Goal: Transaction & Acquisition: Purchase product/service

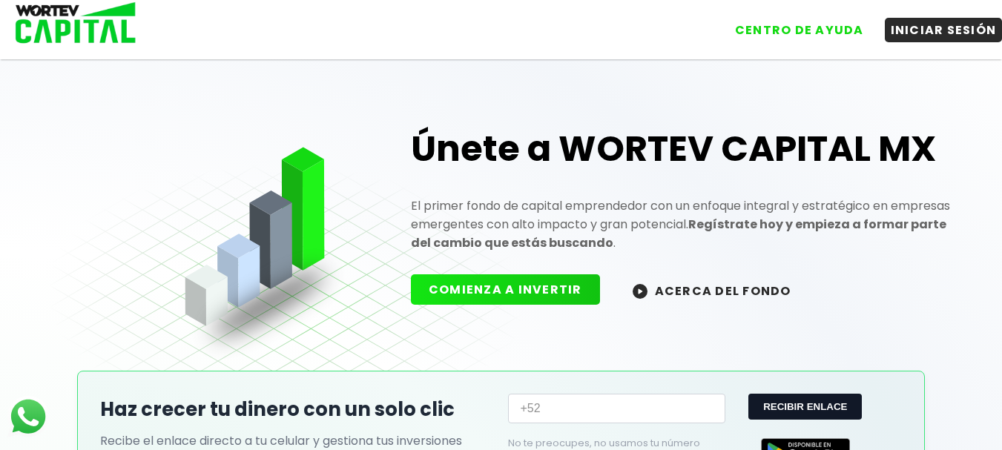
click at [957, 23] on button "INICIAR SESIÓN" at bounding box center [944, 30] width 118 height 24
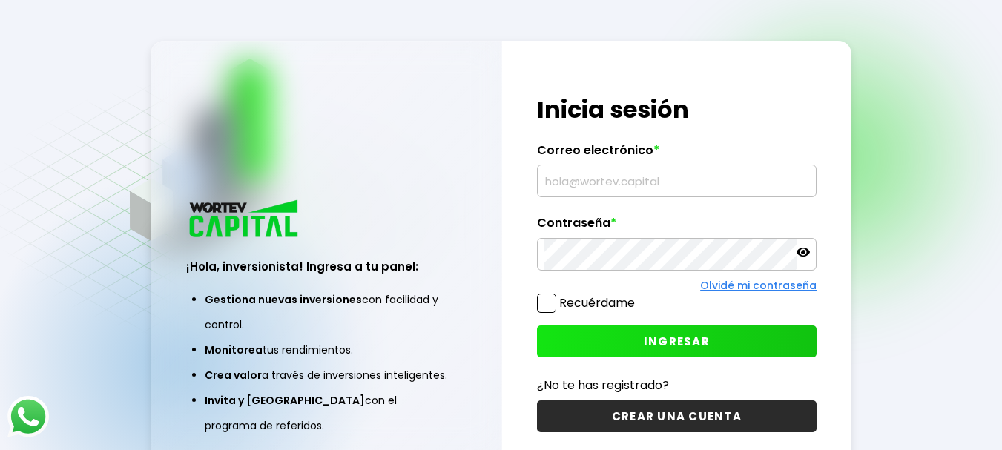
type input "[EMAIL_ADDRESS][DOMAIN_NAME]"
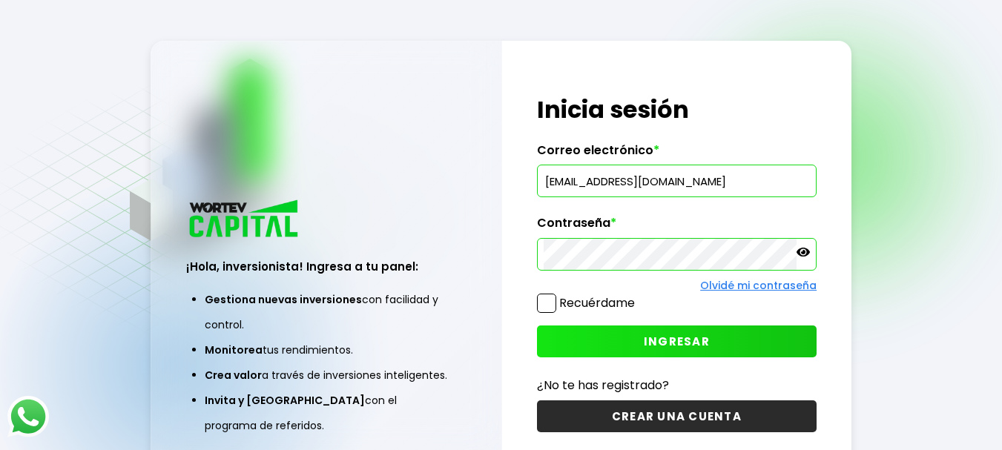
click at [766, 346] on button "INGRESAR" at bounding box center [677, 342] width 280 height 32
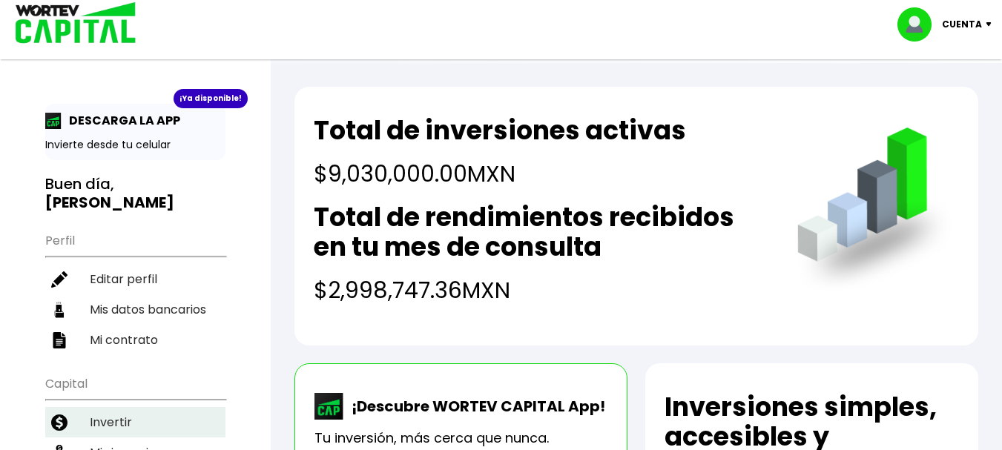
click at [108, 407] on li "Invertir" at bounding box center [135, 422] width 180 height 30
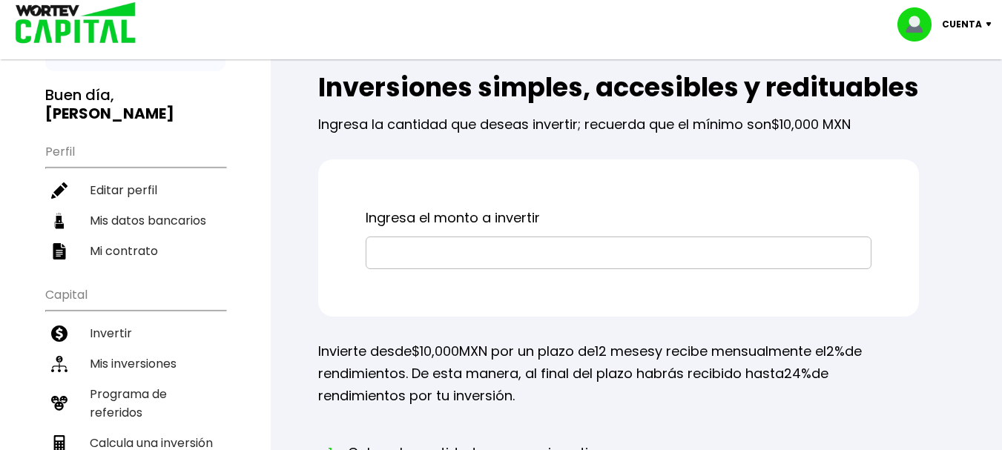
scroll to position [119, 0]
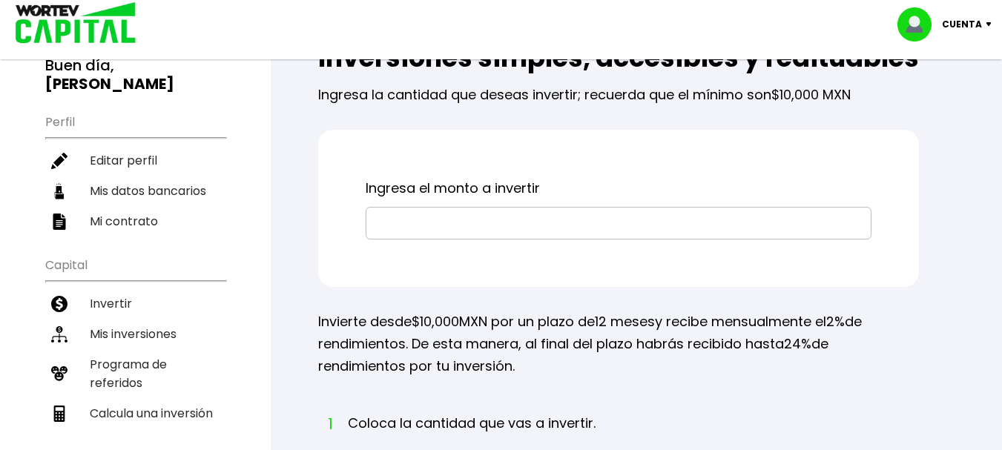
click at [498, 239] on input "text" at bounding box center [618, 223] width 492 height 31
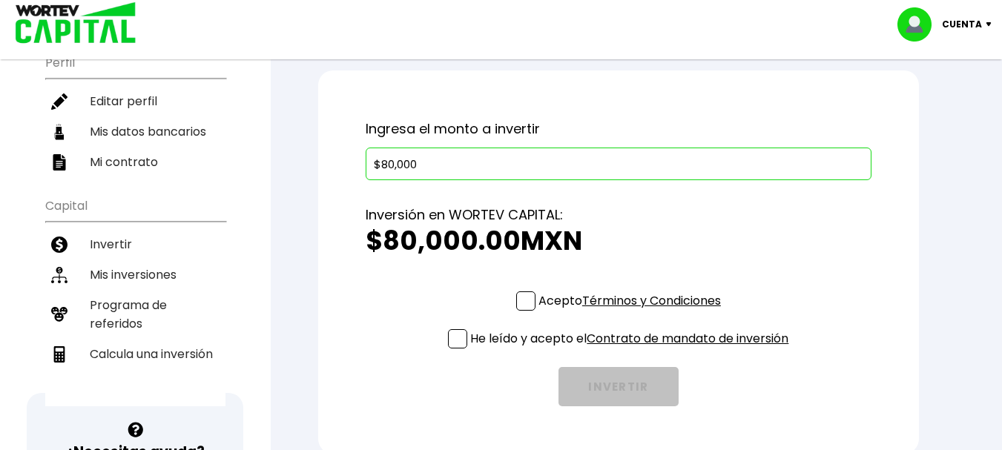
scroll to position [208, 0]
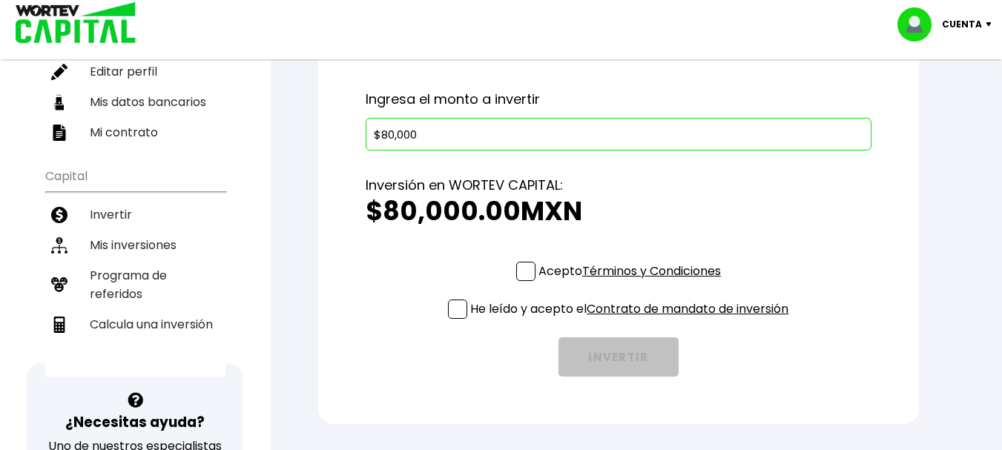
type input "$80,000"
click at [521, 281] on span at bounding box center [525, 271] width 19 height 19
click at [633, 283] on input "Acepto Términos y Condiciones" at bounding box center [633, 283] width 0 height 0
click at [456, 319] on span at bounding box center [457, 309] width 19 height 19
click at [633, 320] on input "He leído y acepto el Contrato de mandato de inversión" at bounding box center [633, 320] width 0 height 0
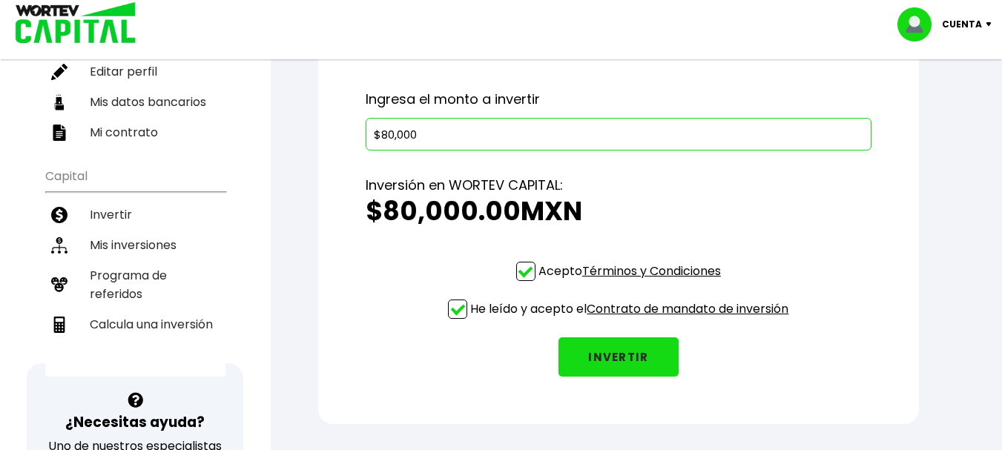
click at [614, 377] on button "INVERTIR" at bounding box center [618, 356] width 120 height 39
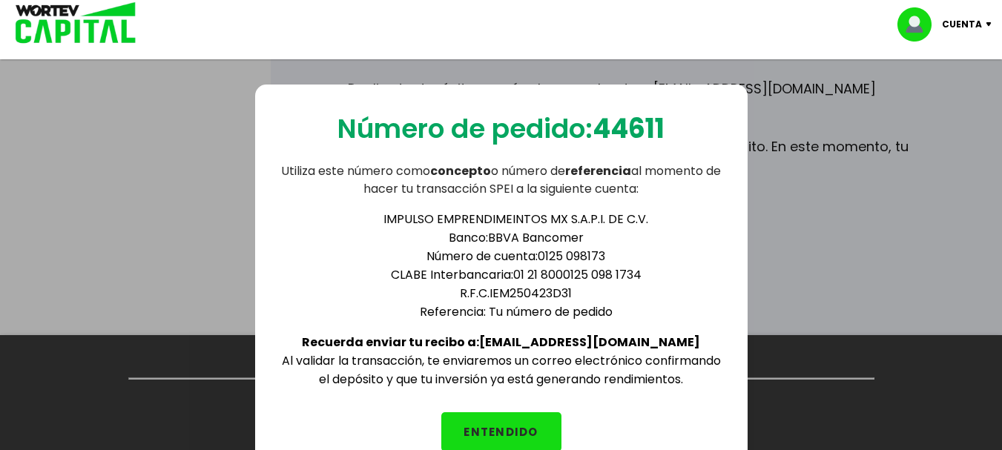
scroll to position [922, 0]
click at [468, 423] on button "ENTENDIDO" at bounding box center [501, 431] width 120 height 39
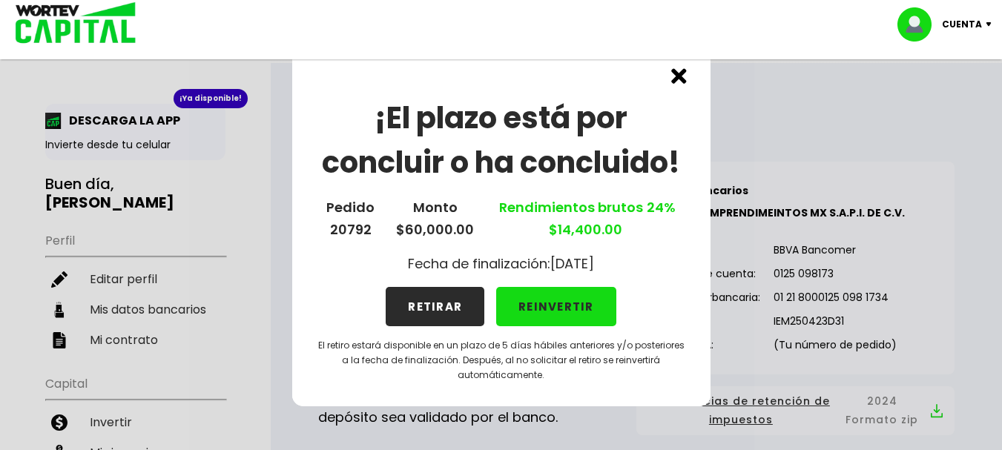
click at [564, 303] on button "REINVERTIR" at bounding box center [556, 306] width 120 height 39
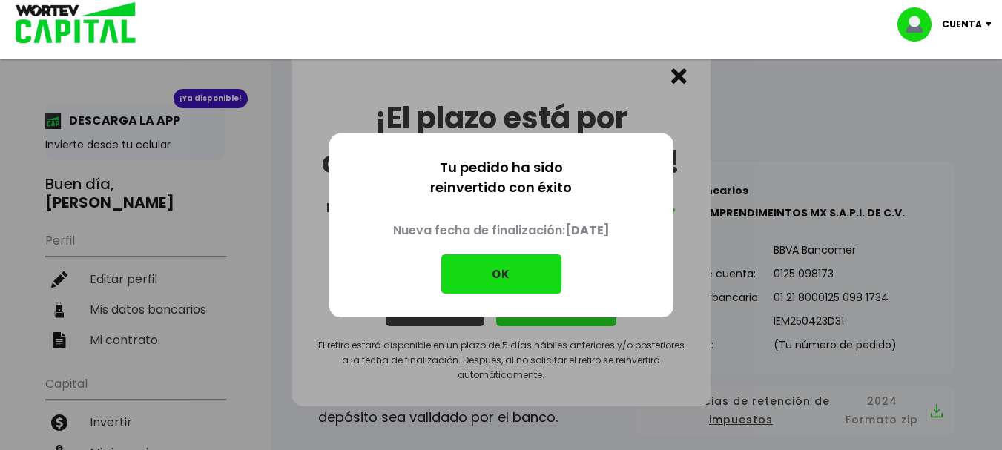
click at [510, 268] on button "OK" at bounding box center [501, 273] width 120 height 39
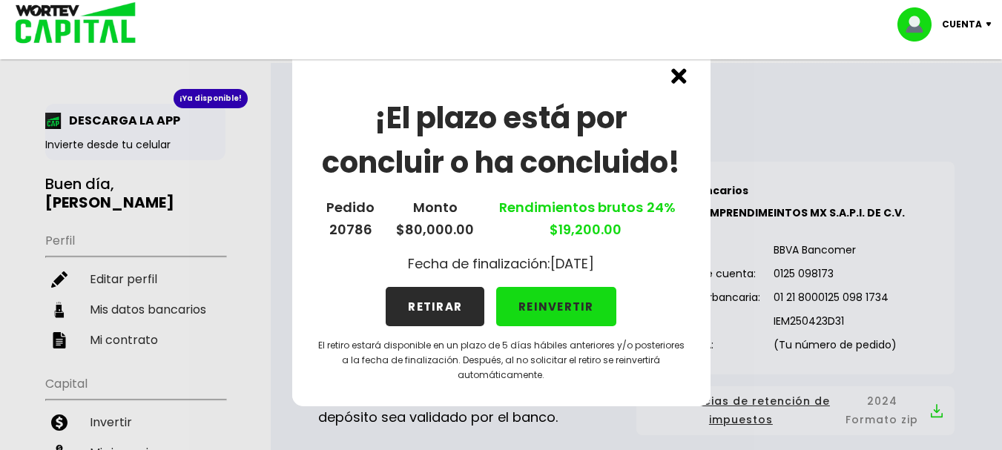
click at [556, 308] on button "REINVERTIR" at bounding box center [556, 306] width 120 height 39
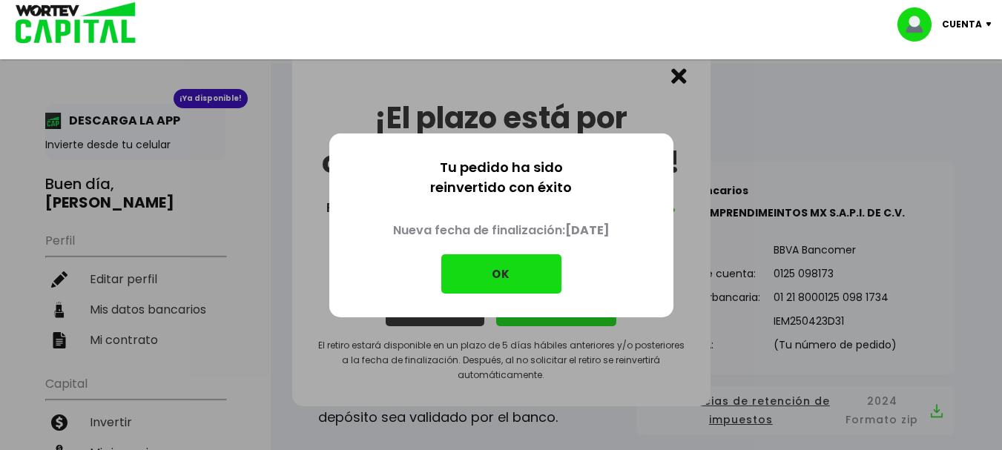
click at [508, 274] on button "OK" at bounding box center [501, 273] width 120 height 39
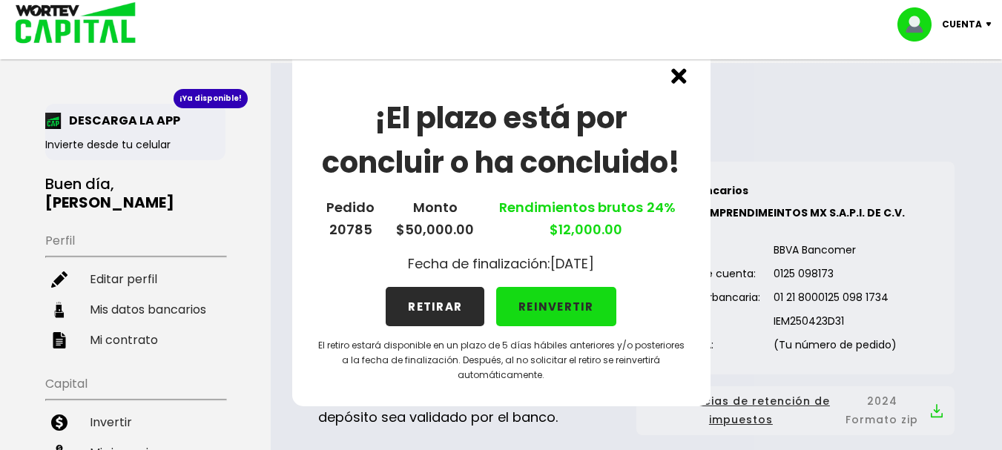
click at [538, 304] on button "REINVERTIR" at bounding box center [556, 306] width 120 height 39
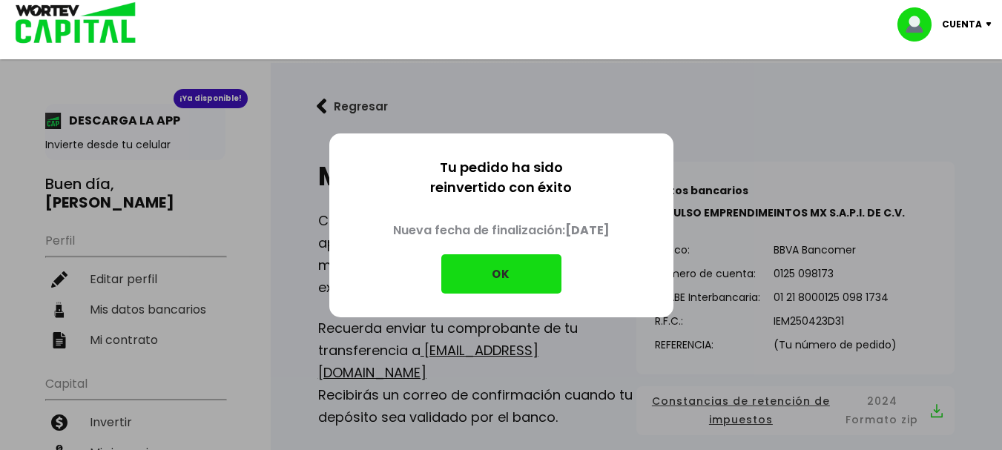
click at [475, 269] on button "OK" at bounding box center [501, 273] width 120 height 39
